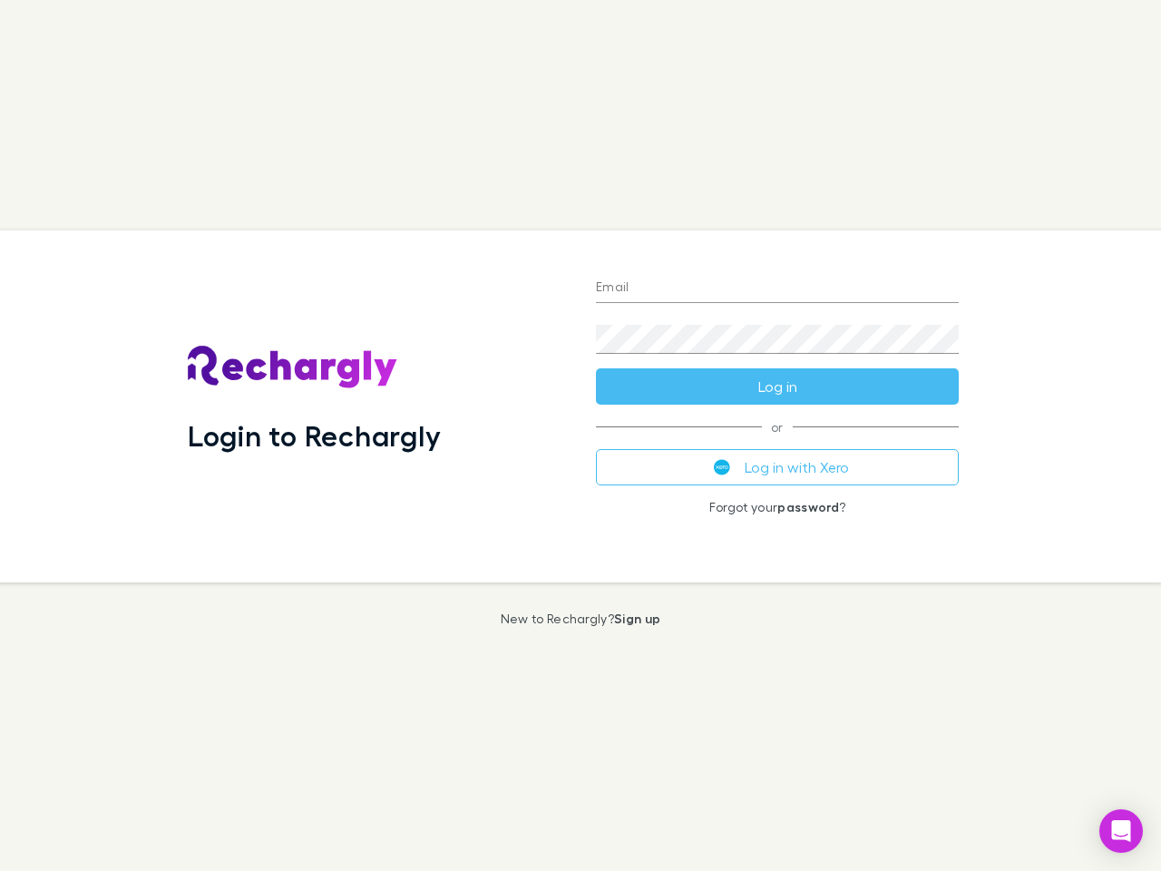
click at [581, 435] on div "Login to Rechargly" at bounding box center [377, 406] width 408 height 352
click at [777, 288] on input "Email" at bounding box center [777, 288] width 363 height 29
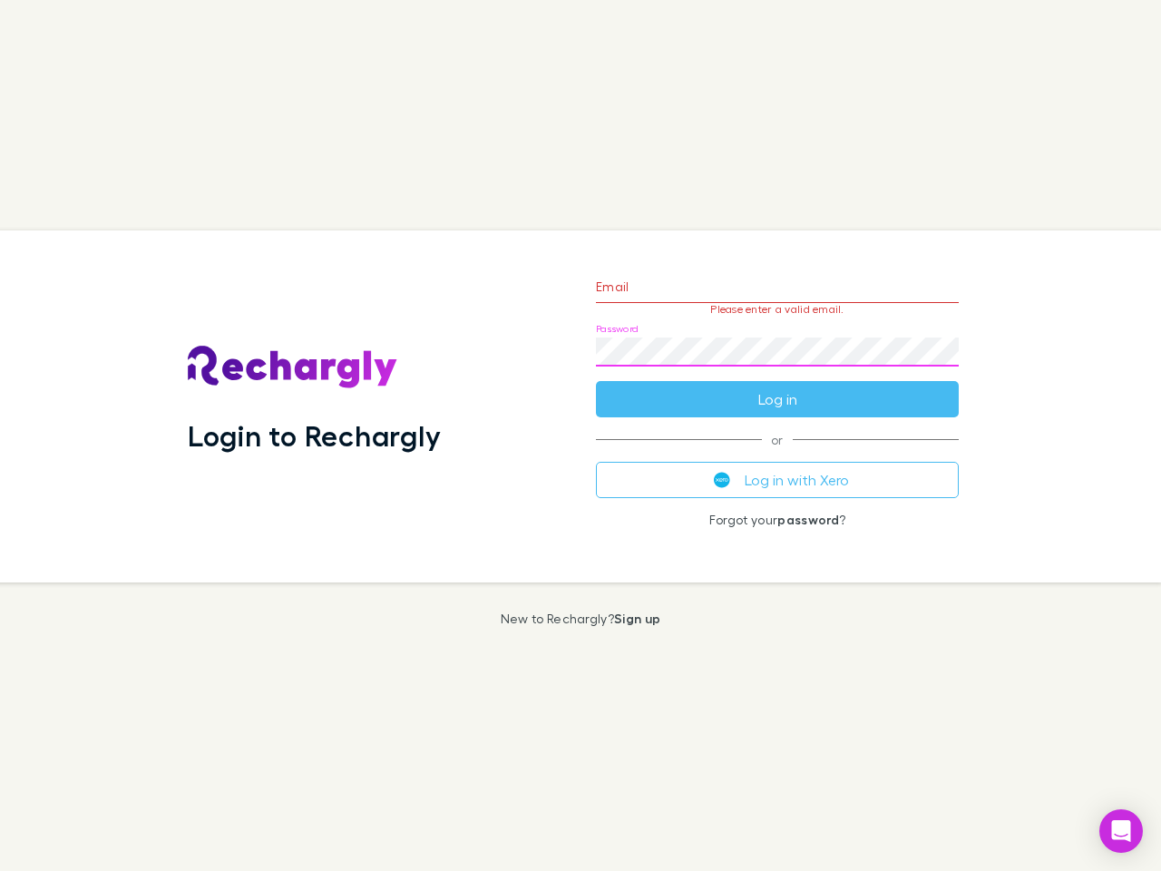
click at [777, 386] on form "Email Please enter a valid email. Password Log in" at bounding box center [777, 338] width 363 height 158
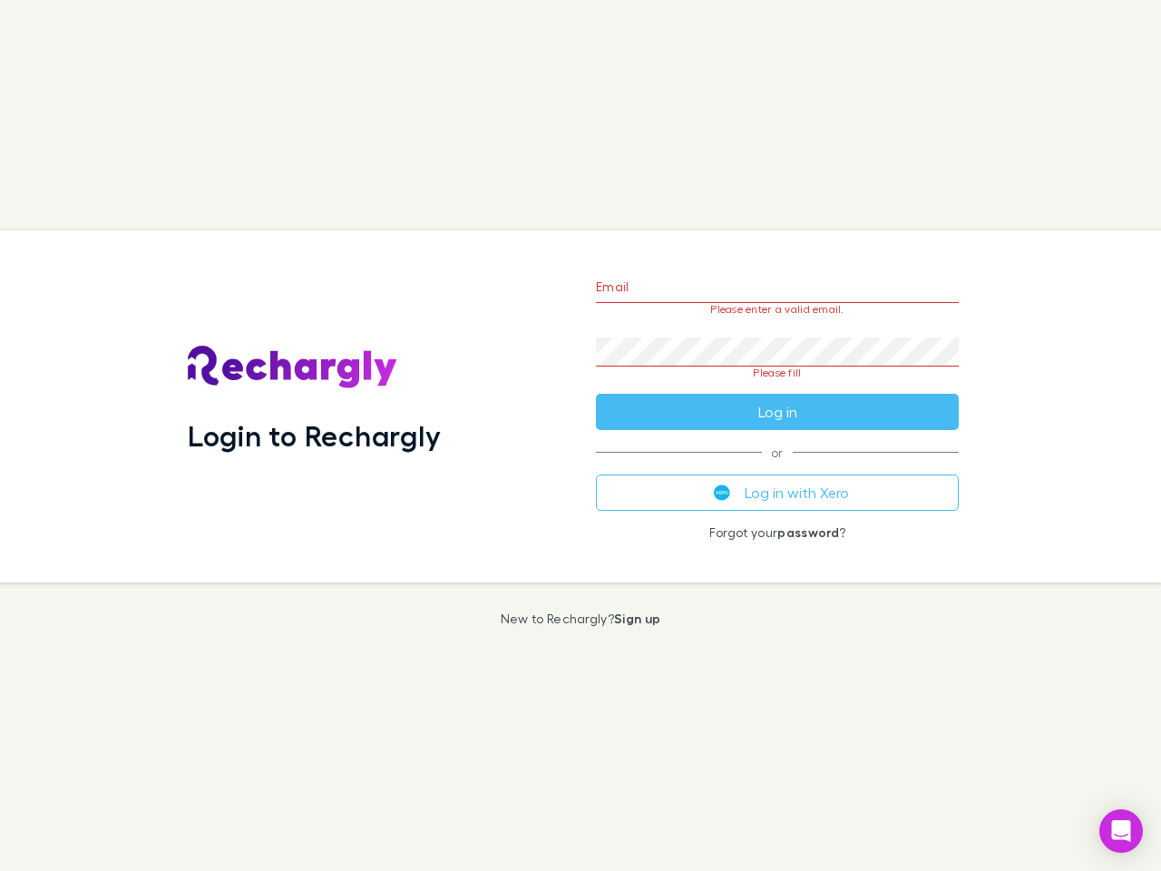
click at [777, 467] on div "Email Please enter a valid email. Password Please fill Log in or Log in with Xe…" at bounding box center [777, 406] width 392 height 352
click at [1121, 831] on icon "Open Intercom Messenger" at bounding box center [1121, 831] width 19 height 22
